Goal: Find specific page/section: Find specific page/section

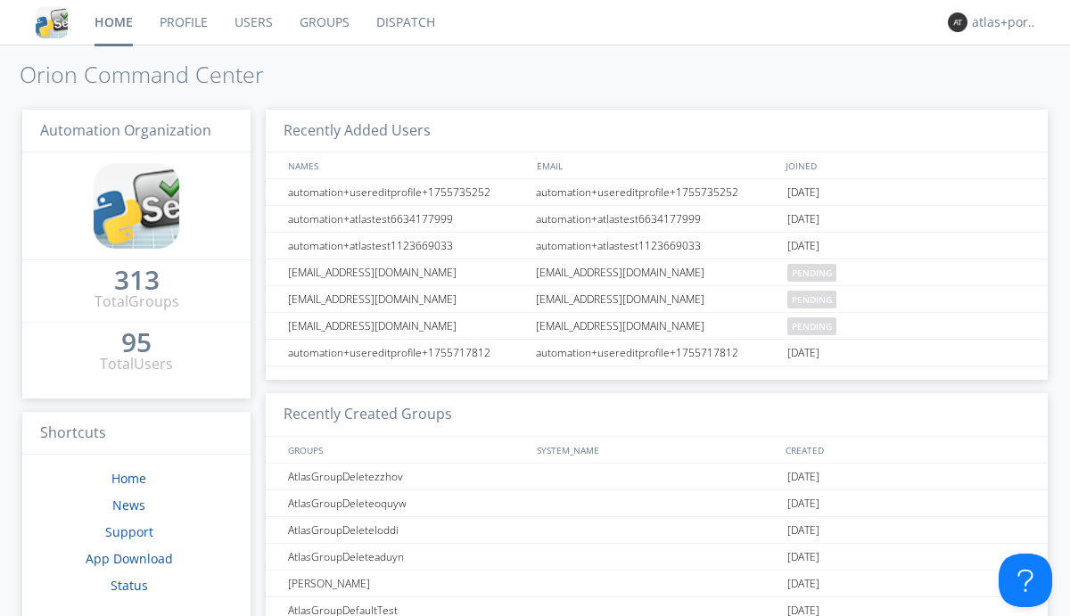
click at [404, 22] on link "Dispatch" at bounding box center [406, 22] width 86 height 45
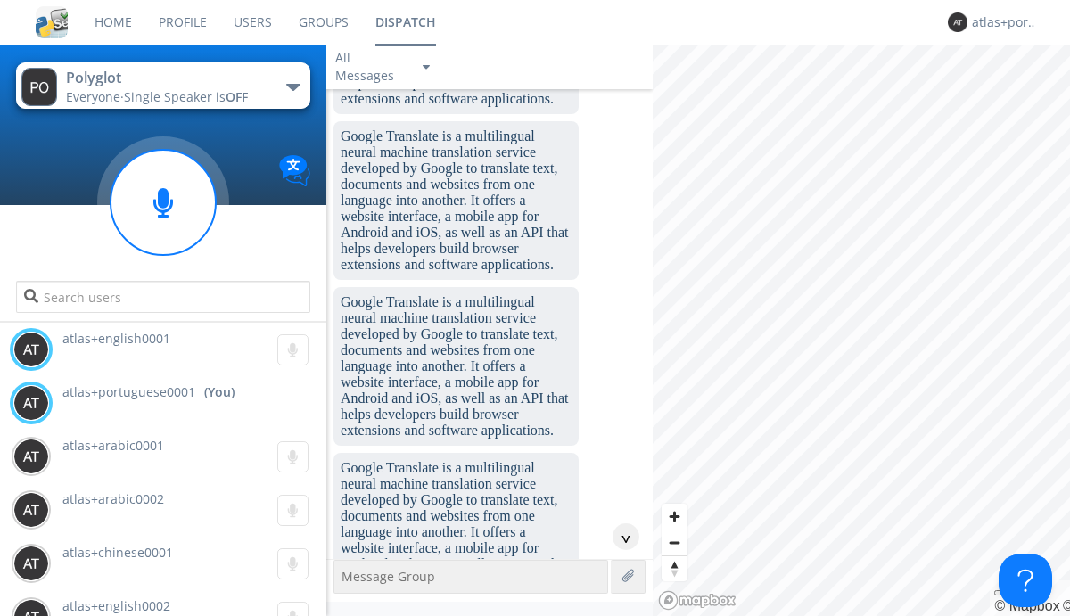
scroll to position [2188, 0]
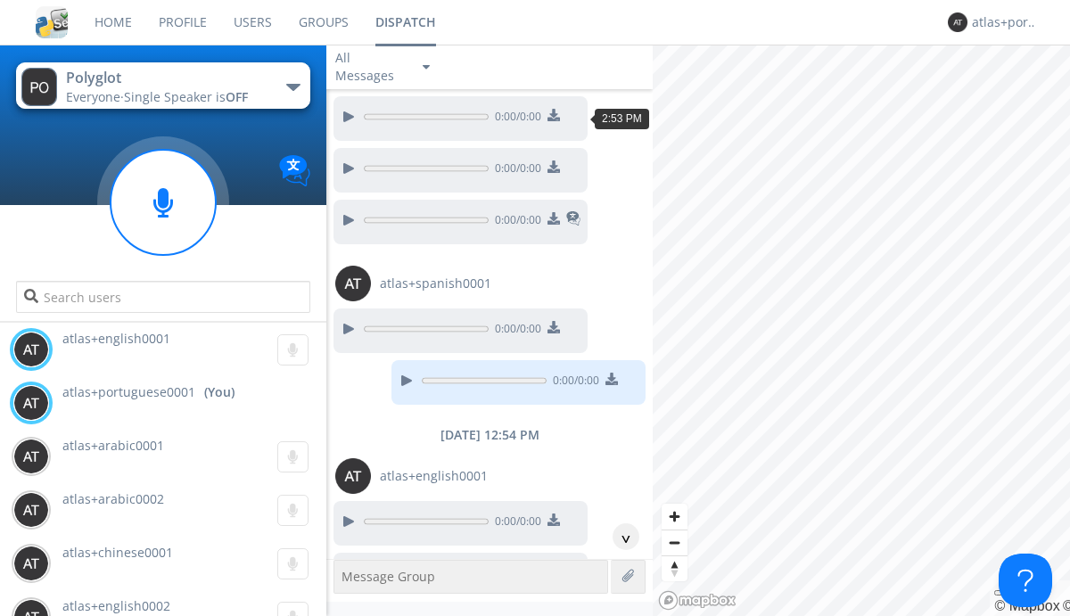
scroll to position [2515, 0]
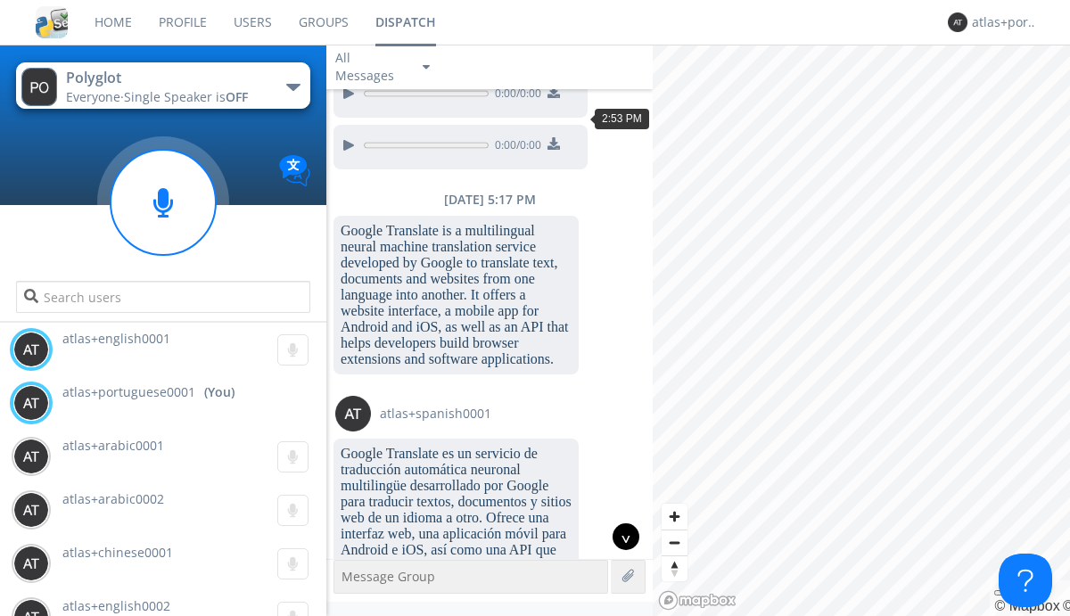
click at [619, 537] on div "^" at bounding box center [626, 537] width 27 height 27
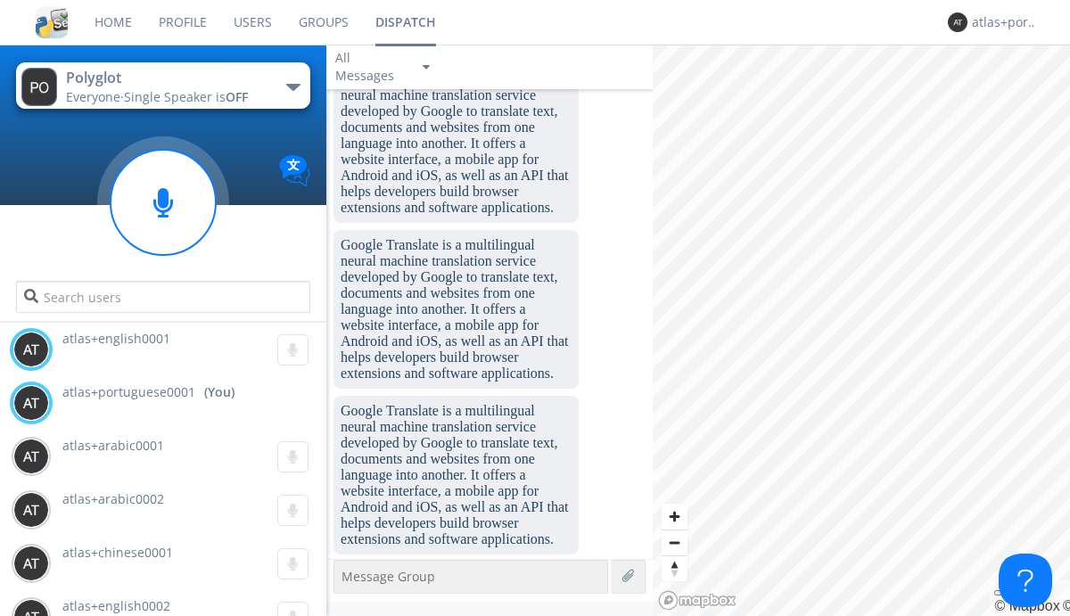
scroll to position [4567, 0]
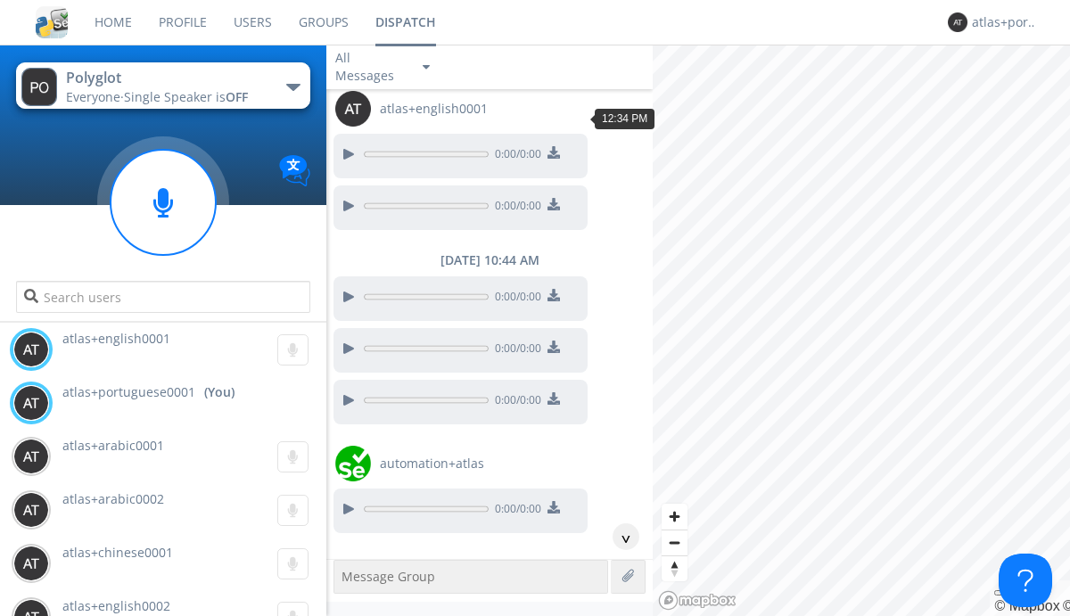
scroll to position [665, 0]
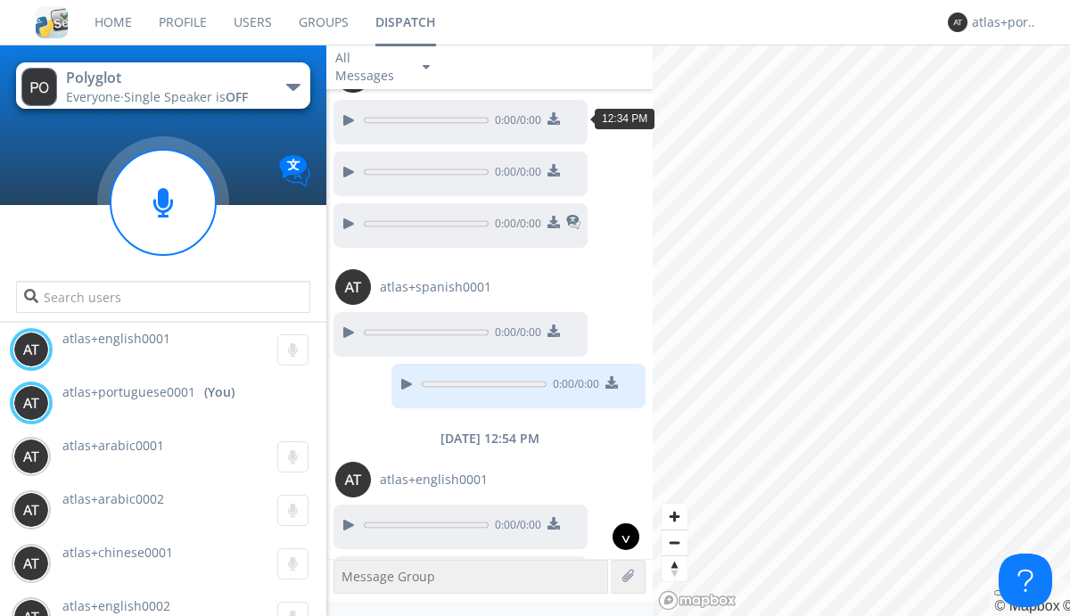
click at [619, 537] on div "^" at bounding box center [626, 537] width 27 height 27
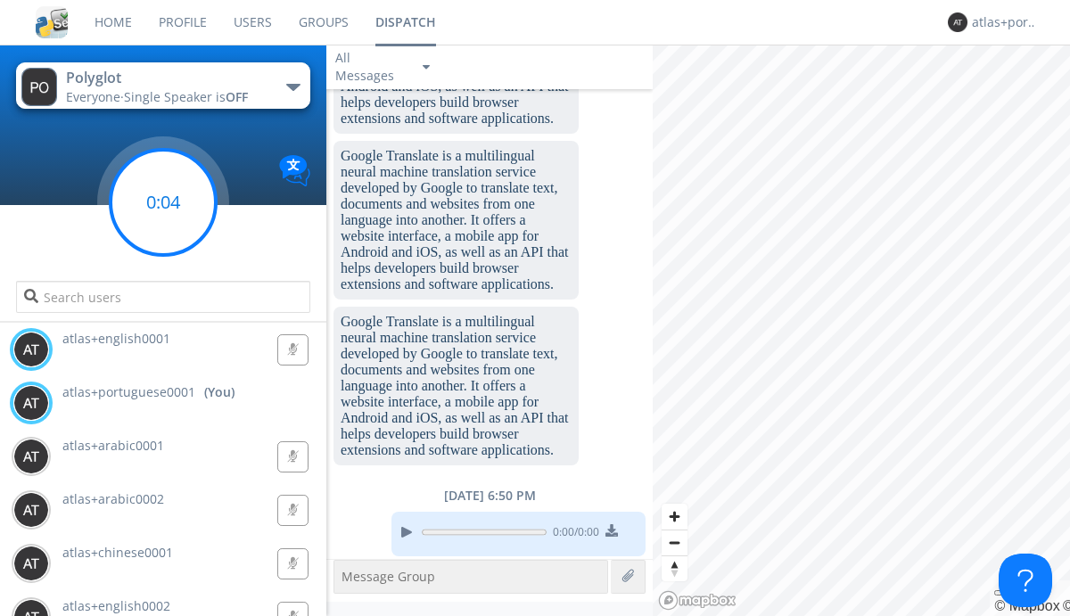
scroll to position [5188, 0]
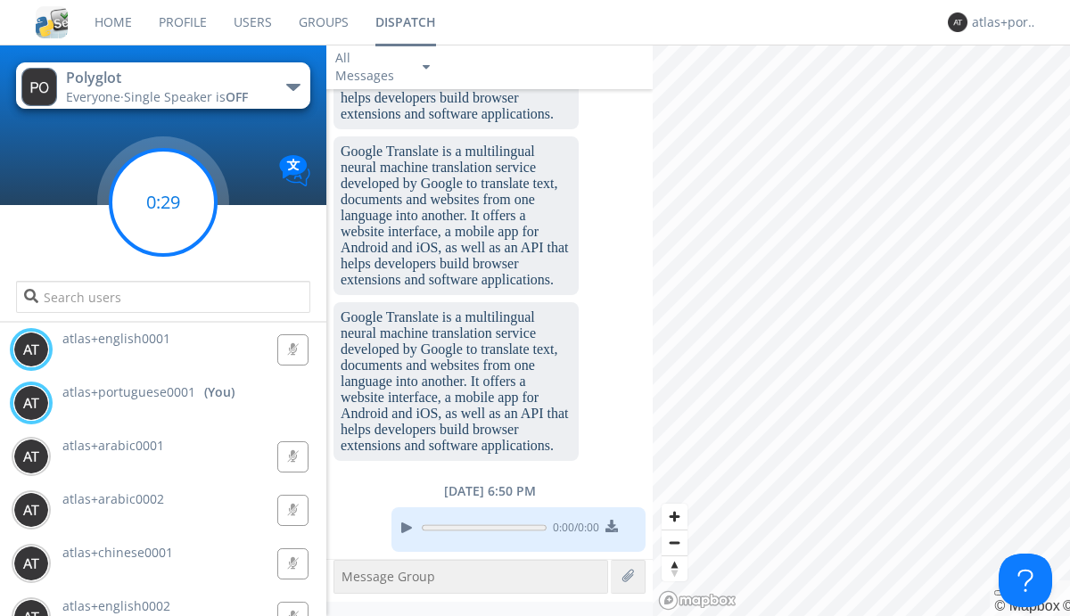
click at [163, 203] on g at bounding box center [163, 202] width 105 height 105
